Goal: Task Accomplishment & Management: Manage account settings

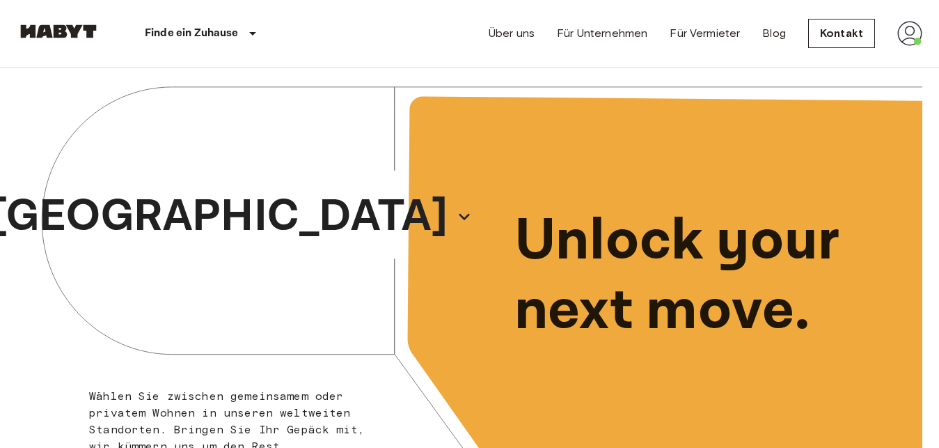
click at [918, 30] on img at bounding box center [910, 33] width 25 height 25
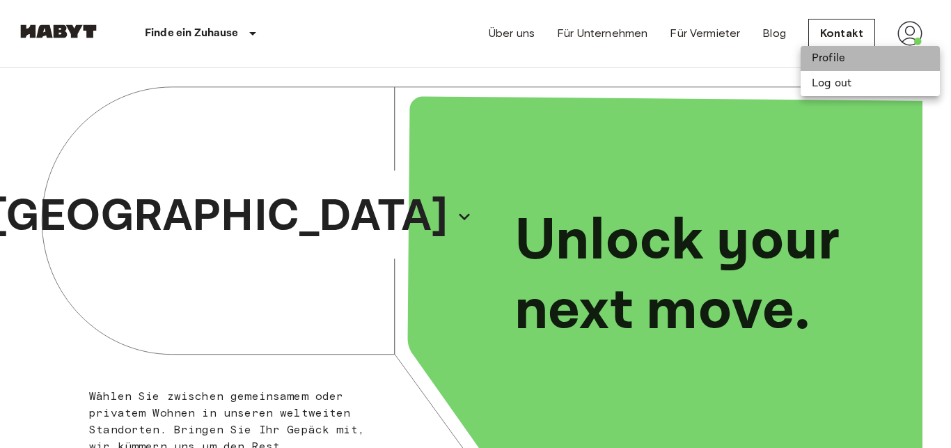
click at [822, 48] on li "Profile" at bounding box center [870, 58] width 139 height 25
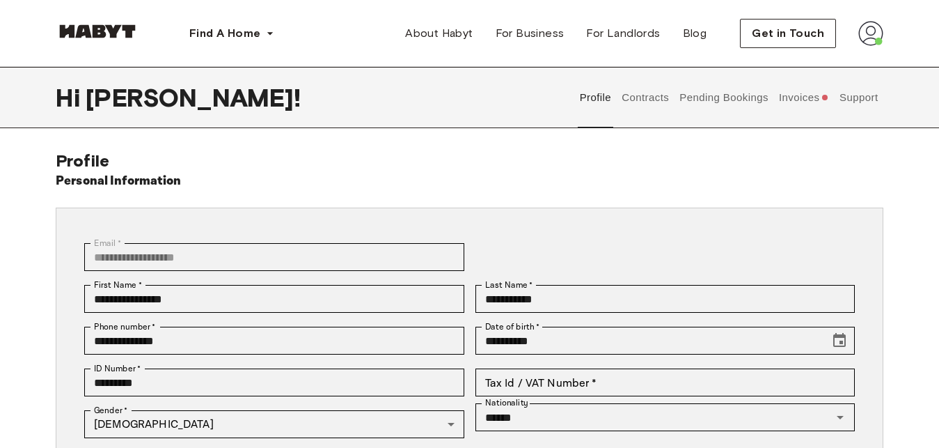
click at [640, 105] on button "Contracts" at bounding box center [645, 97] width 51 height 61
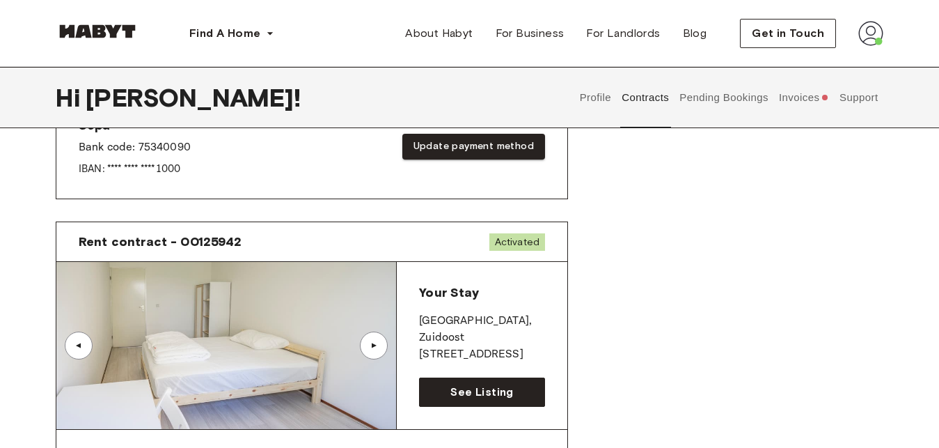
scroll to position [614, 0]
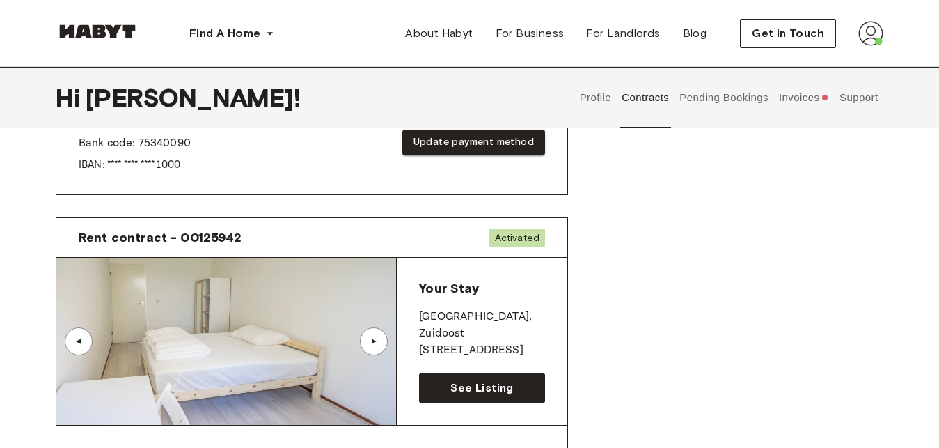
click at [377, 340] on div "▲" at bounding box center [374, 341] width 14 height 8
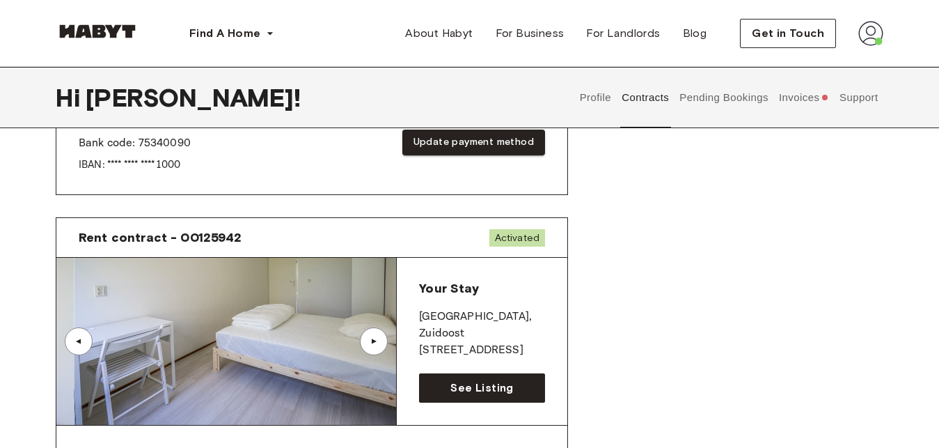
click at [377, 340] on div "▲" at bounding box center [374, 341] width 14 height 8
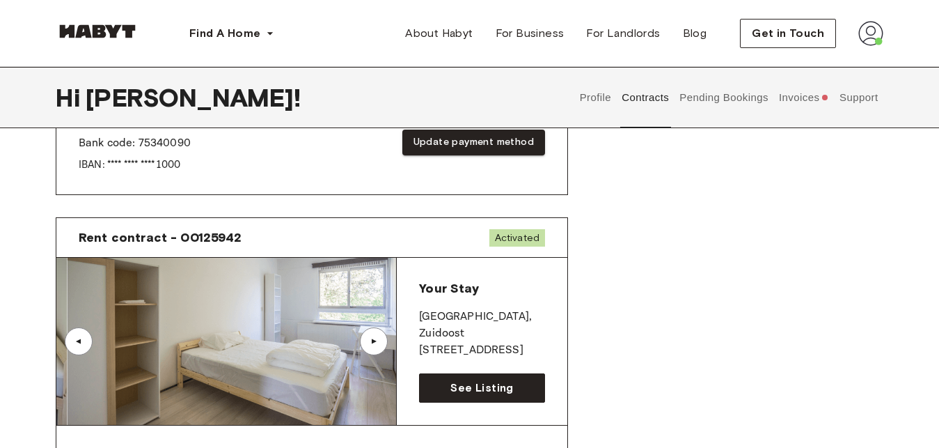
click at [377, 340] on div "▲" at bounding box center [374, 341] width 14 height 8
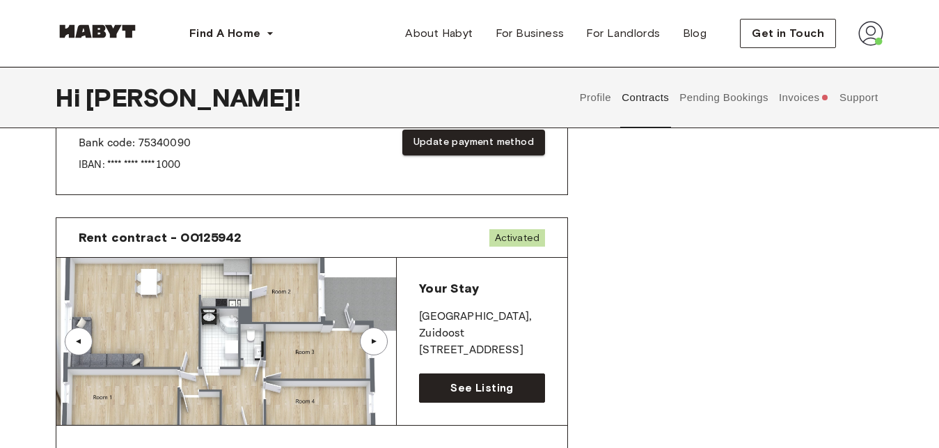
click at [377, 340] on div "▲" at bounding box center [374, 341] width 14 height 8
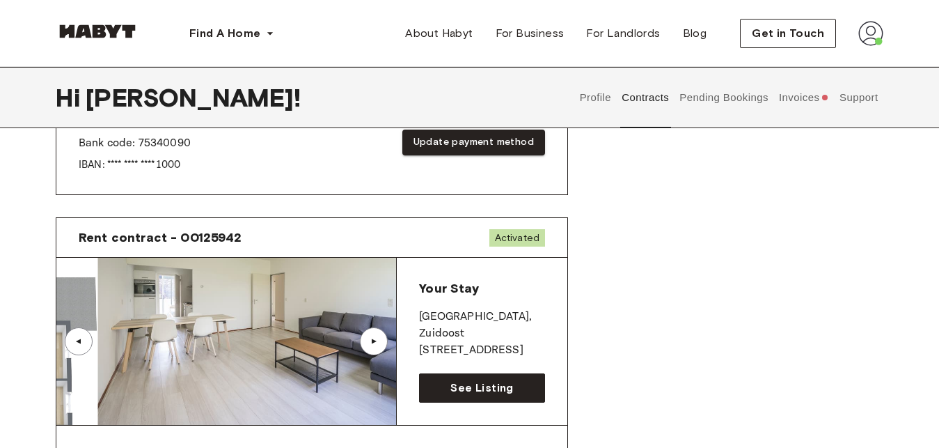
click at [377, 340] on div "▲" at bounding box center [374, 341] width 14 height 8
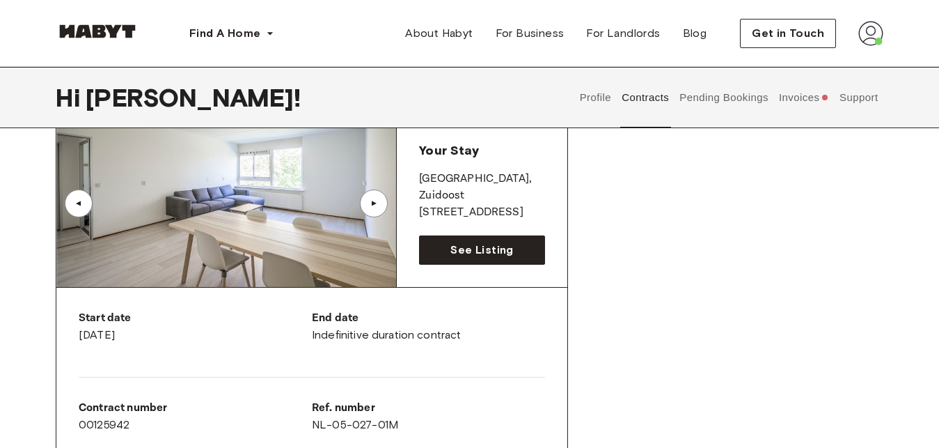
scroll to position [724, 0]
